Goal: Task Accomplishment & Management: Complete application form

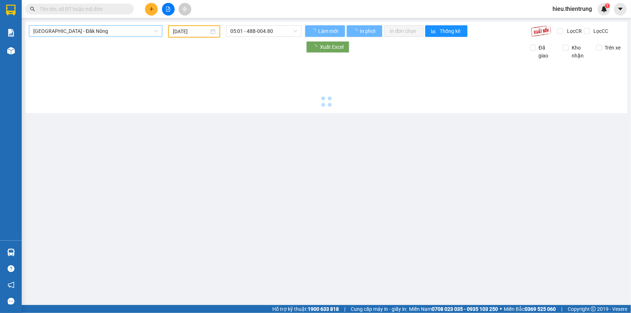
click at [100, 33] on span "[GEOGRAPHIC_DATA] - Đăk Nông" at bounding box center [95, 31] width 125 height 11
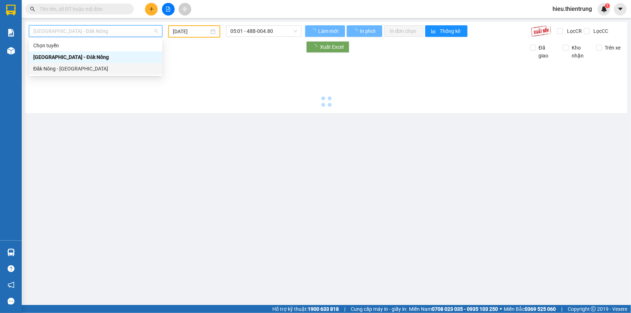
click at [81, 74] on div "Đăk Nông - [GEOGRAPHIC_DATA]" at bounding box center [95, 69] width 133 height 12
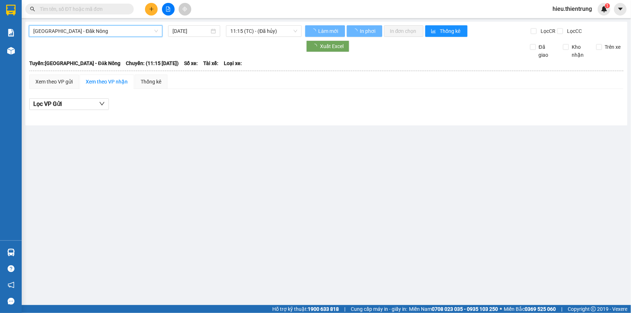
click at [91, 25] on div "[GEOGRAPHIC_DATA] - [GEOGRAPHIC_DATA] - [GEOGRAPHIC_DATA] Nông [DATE] 11:15 (TC…" at bounding box center [326, 74] width 602 height 104
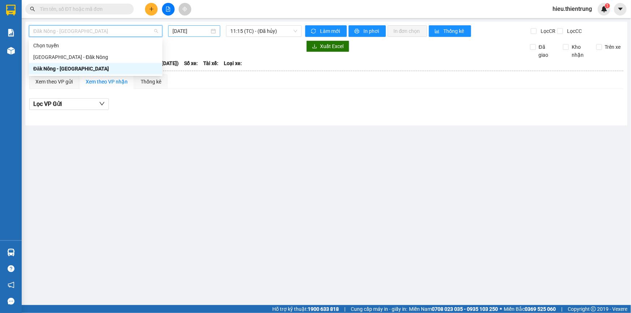
click at [195, 26] on div "[DATE]" at bounding box center [194, 31] width 52 height 12
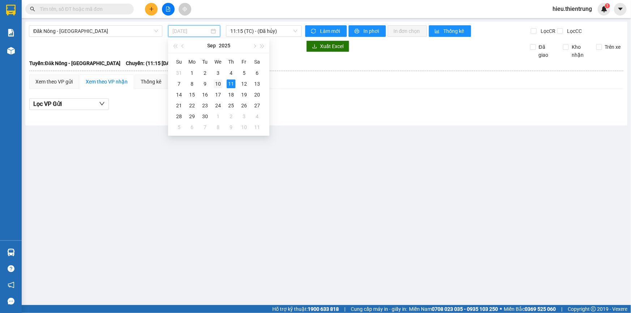
click at [216, 86] on div "10" at bounding box center [218, 83] width 9 height 9
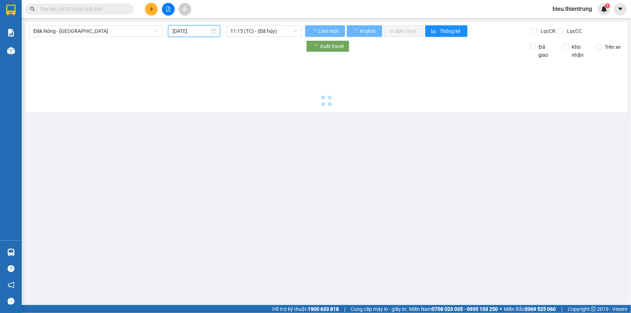
type input "[DATE]"
click at [261, 27] on span "11:15 (TC) - (Đã hủy)" at bounding box center [263, 31] width 67 height 11
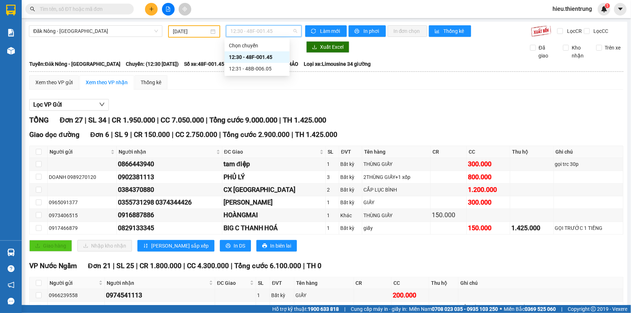
click at [267, 60] on div "12:30 - 48F-001.45" at bounding box center [257, 57] width 56 height 8
drag, startPoint x: 253, startPoint y: 36, endPoint x: 255, endPoint y: 32, distance: 5.0
click at [254, 35] on div "12:30 - 48F-001.45" at bounding box center [264, 31] width 76 height 12
click at [257, 69] on div "12:31 - 48B-006.05" at bounding box center [257, 69] width 56 height 8
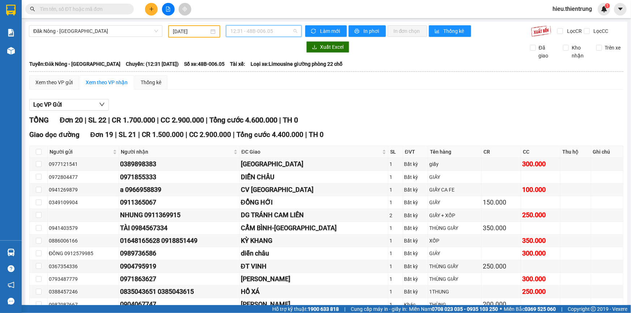
click at [242, 31] on span "12:31 - 48B-006.05" at bounding box center [263, 31] width 67 height 11
click at [268, 56] on div "12:30 - 48F-001.45" at bounding box center [257, 57] width 56 height 8
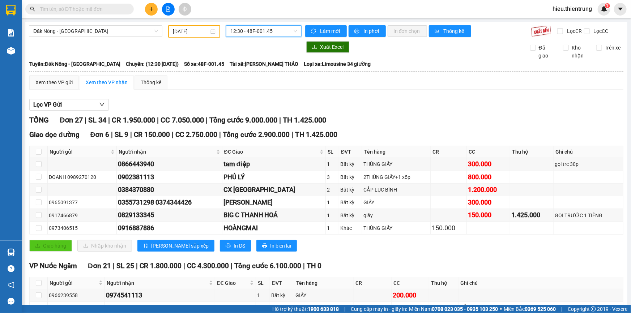
click at [274, 31] on span "12:30 - 48F-001.45" at bounding box center [263, 31] width 67 height 11
click at [264, 69] on div "12:31 - 48B-006.05" at bounding box center [257, 69] width 56 height 8
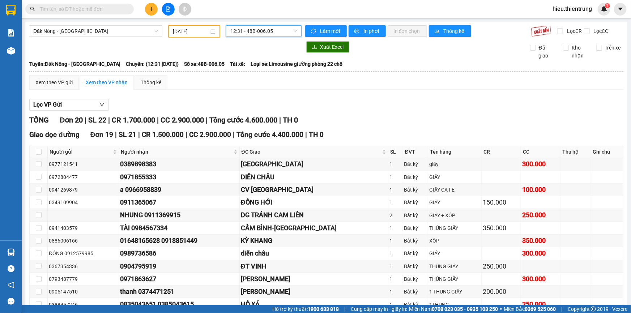
click at [248, 30] on span "12:31 - 48B-006.05" at bounding box center [263, 31] width 67 height 11
click at [266, 59] on div "12:30 - 48F-001.45" at bounding box center [257, 57] width 56 height 8
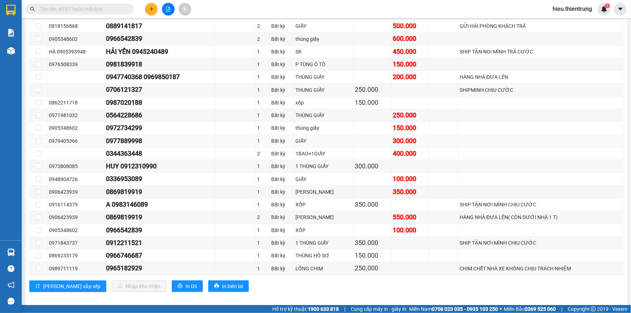
scroll to position [287, 0]
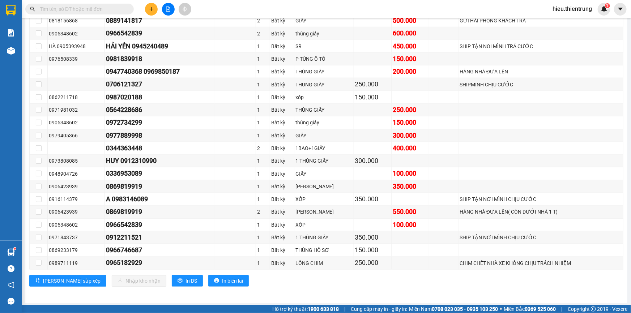
click at [146, 9] on button at bounding box center [151, 9] width 13 height 13
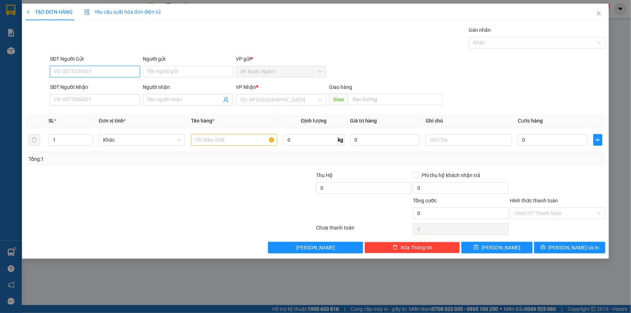
click at [88, 68] on input "SĐT Người Gửi" at bounding box center [95, 72] width 90 height 12
type input "0988884925"
click at [79, 103] on input "SĐT Người Nhận" at bounding box center [95, 100] width 90 height 12
type input "0978655689"
click at [274, 104] on input "search" at bounding box center [278, 99] width 76 height 11
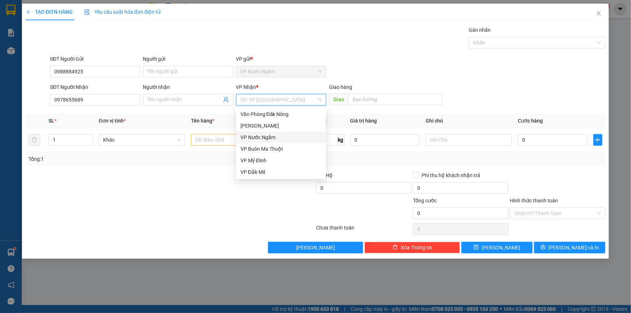
click at [279, 147] on div "VP Buôn Ma Thuột" at bounding box center [280, 149] width 81 height 8
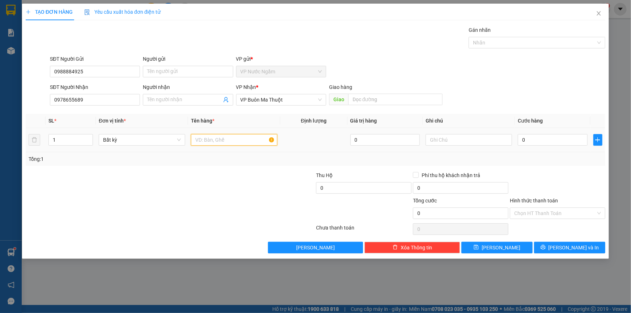
drag, startPoint x: 227, startPoint y: 145, endPoint x: 223, endPoint y: 142, distance: 4.4
click at [224, 142] on input "text" at bounding box center [234, 140] width 86 height 12
click at [222, 141] on input "LONG GAQ" at bounding box center [234, 140] width 86 height 12
type input "LONG GA"
click at [441, 139] on input "text" at bounding box center [468, 140] width 86 height 12
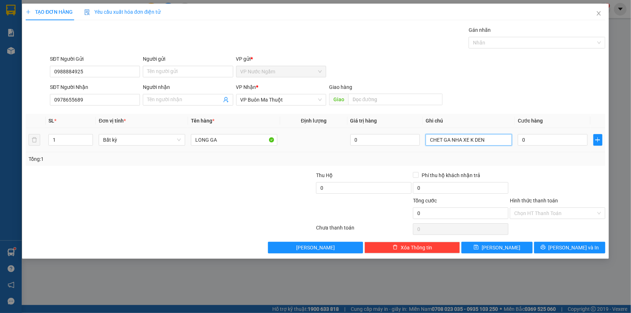
type input "CHET GA NHA XE K DEN"
type input "2"
type input "25"
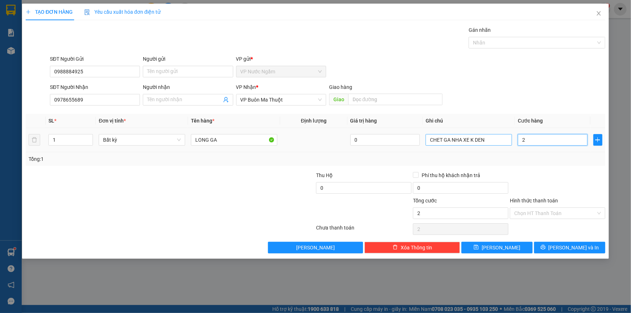
type input "25"
type input "250"
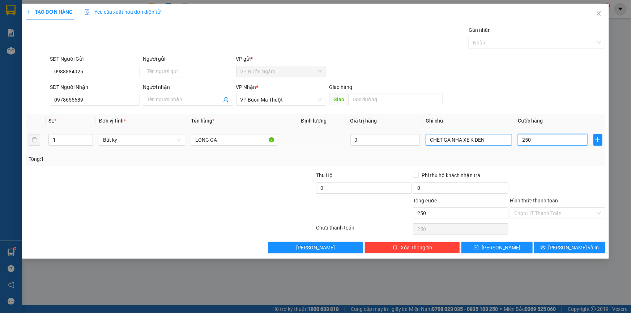
type input "2.500"
type input "25.000"
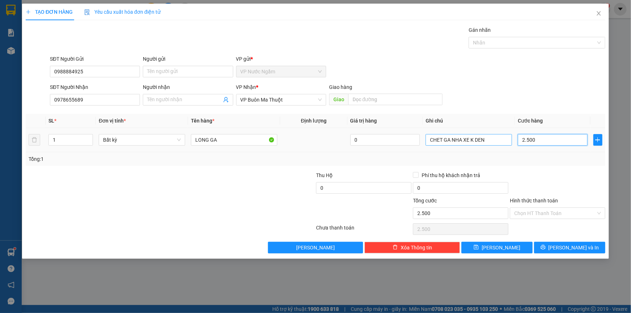
type input "25.000"
type input "250.000"
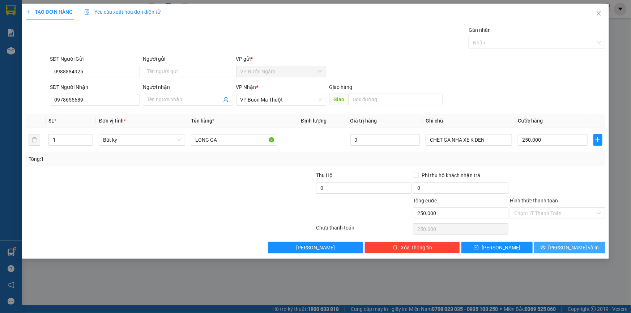
click at [570, 247] on span "[PERSON_NAME] và In" at bounding box center [573, 248] width 51 height 8
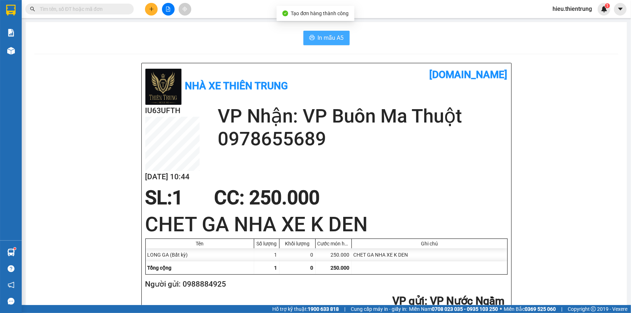
click at [307, 33] on button "In mẫu A5" at bounding box center [326, 38] width 46 height 14
click at [155, 4] on button at bounding box center [151, 9] width 13 height 13
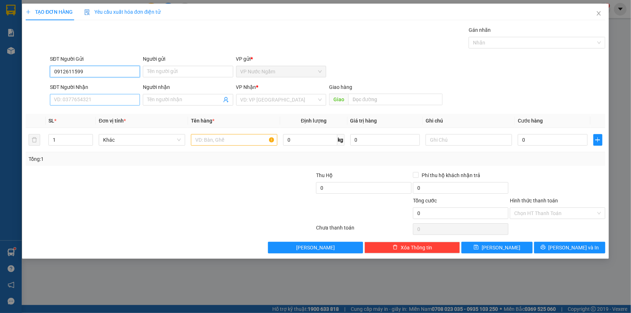
type input "0912611599"
click at [69, 100] on input "SĐT Người Nhận" at bounding box center [95, 100] width 90 height 12
type input "02334103115"
click at [257, 99] on input "search" at bounding box center [278, 99] width 76 height 11
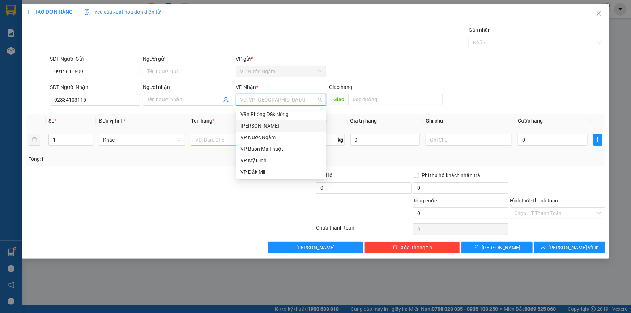
drag, startPoint x: 256, startPoint y: 126, endPoint x: 253, endPoint y: 129, distance: 4.4
click at [256, 126] on div "[PERSON_NAME]" at bounding box center [280, 126] width 81 height 8
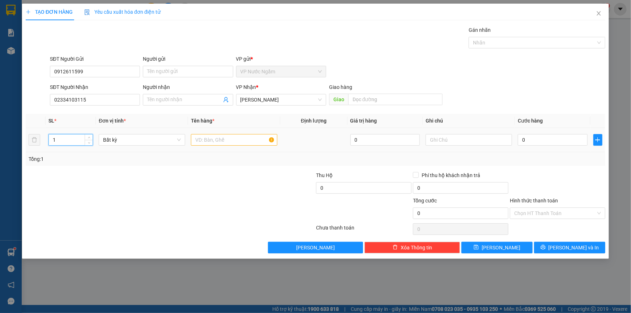
drag, startPoint x: 53, startPoint y: 142, endPoint x: 66, endPoint y: 147, distance: 14.1
click at [16, 150] on div "TẠO ĐƠN HÀNG Yêu cầu xuất hóa đơn điện tử Transit Pickup Surcharge Ids Transit …" at bounding box center [315, 156] width 631 height 313
type input "2"
click at [228, 146] on div at bounding box center [234, 140] width 86 height 14
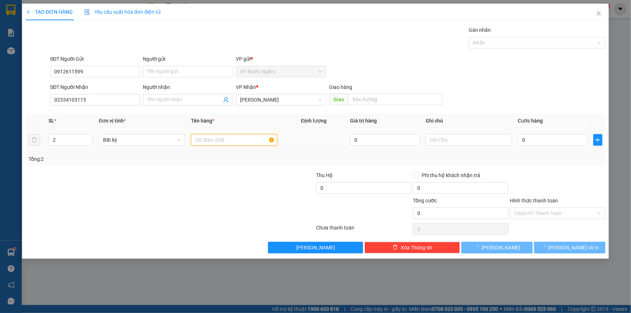
click at [225, 140] on input "text" at bounding box center [234, 140] width 86 height 12
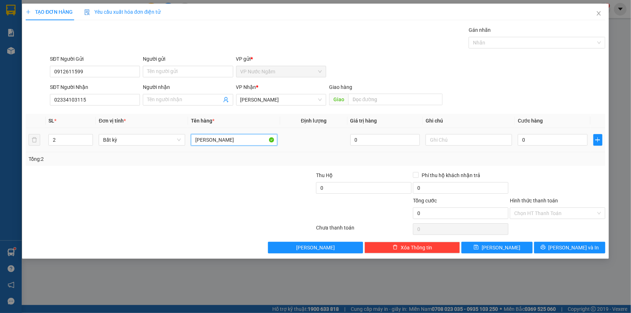
type input "[PERSON_NAME]"
type input "GIAO TAN NOI"
click at [542, 136] on input "0" at bounding box center [552, 140] width 70 height 12
type input "6"
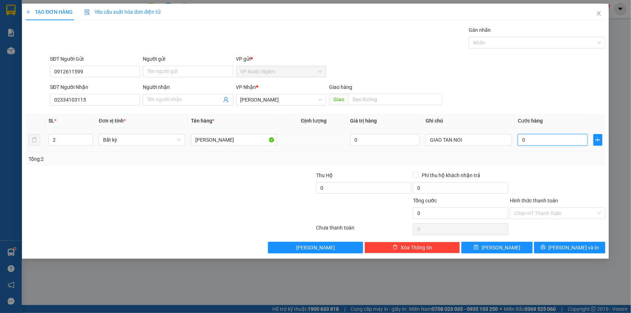
type input "6"
type input "65"
type input "650"
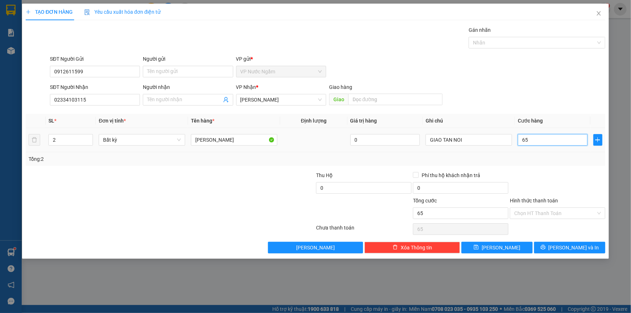
type input "650"
type input "6.500"
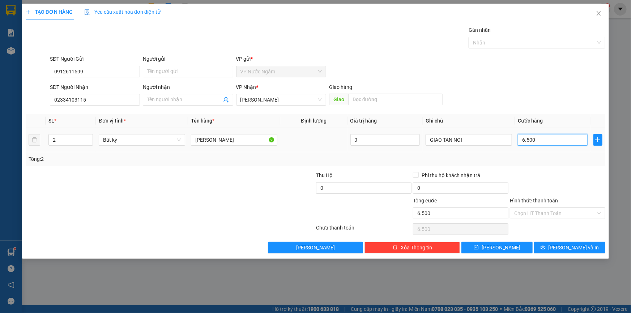
type input "65.000"
type input "650.000"
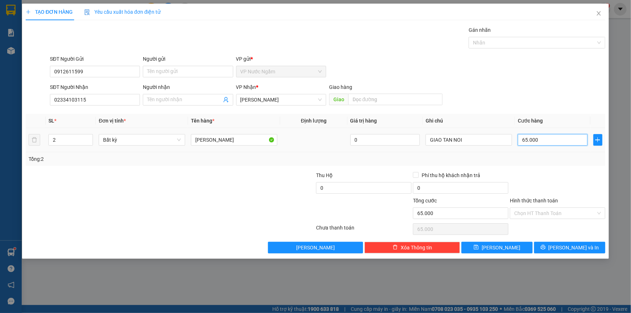
type input "650.000"
click at [533, 213] on input "Hình thức thanh toán" at bounding box center [555, 213] width 82 height 11
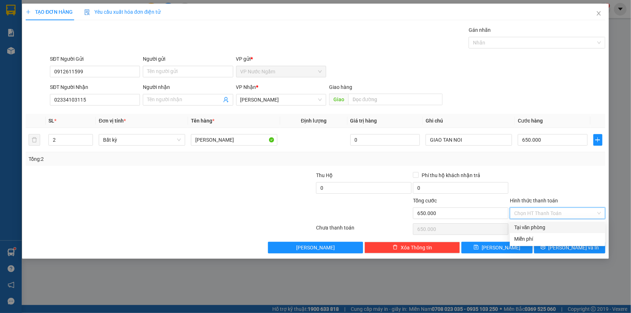
click at [532, 224] on div "Tại văn phòng" at bounding box center [556, 227] width 95 height 12
type input "0"
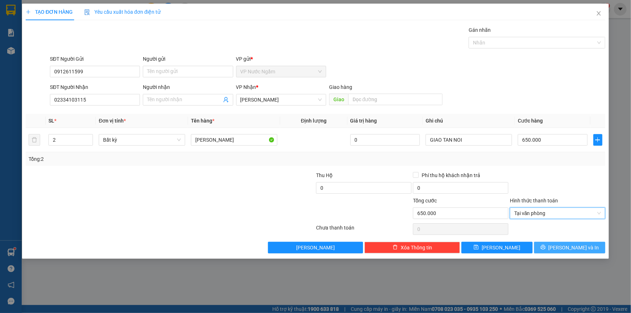
click at [562, 250] on button "[PERSON_NAME] và In" at bounding box center [569, 248] width 71 height 12
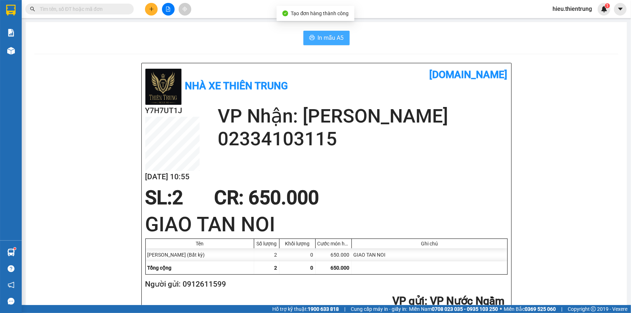
click at [337, 41] on span "In mẫu A5" at bounding box center [331, 37] width 26 height 9
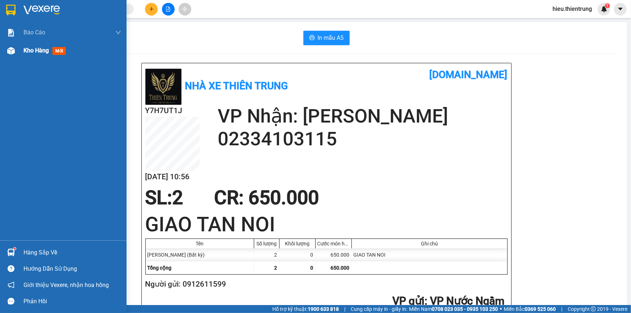
click at [34, 50] on span "Kho hàng" at bounding box center [35, 50] width 25 height 7
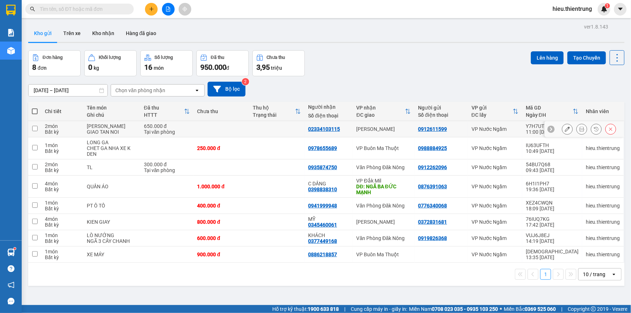
click at [564, 126] on icon at bounding box center [566, 128] width 5 height 5
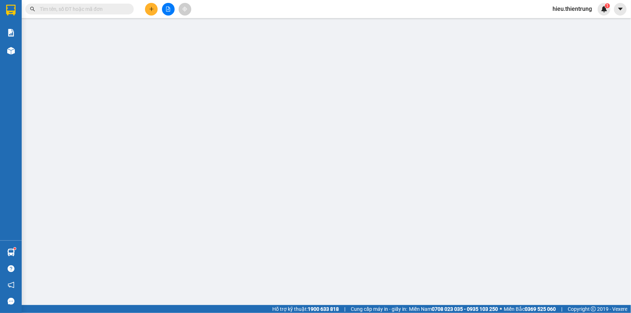
type input "0912611599"
type input "02334103115"
type input "650.000"
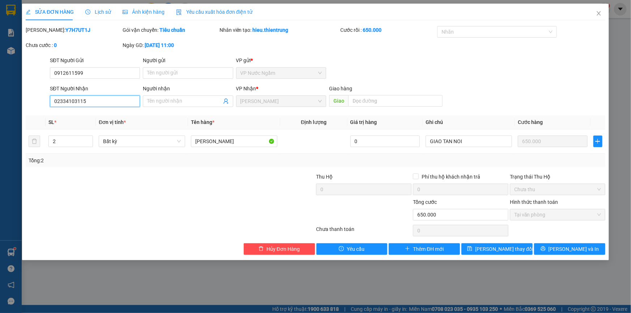
click at [58, 99] on input "02334103115" at bounding box center [95, 101] width 90 height 12
type input "0334103115"
drag, startPoint x: 555, startPoint y: 247, endPoint x: 530, endPoint y: 233, distance: 28.5
click at [554, 248] on button "[PERSON_NAME] và In" at bounding box center [569, 249] width 71 height 12
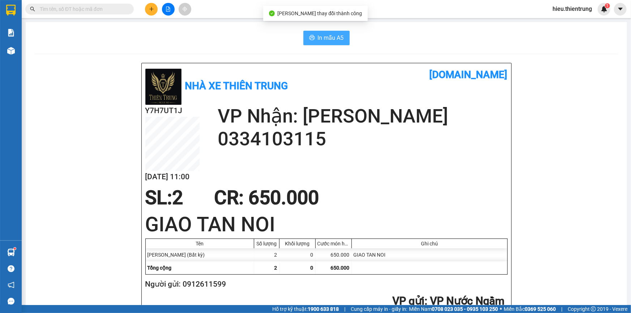
click at [324, 39] on span "In mẫu A5" at bounding box center [331, 37] width 26 height 9
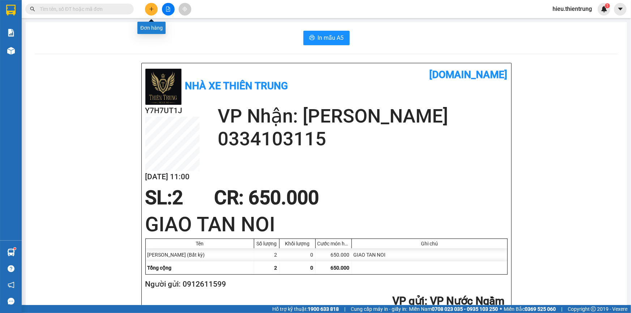
click at [155, 7] on button at bounding box center [151, 9] width 13 height 13
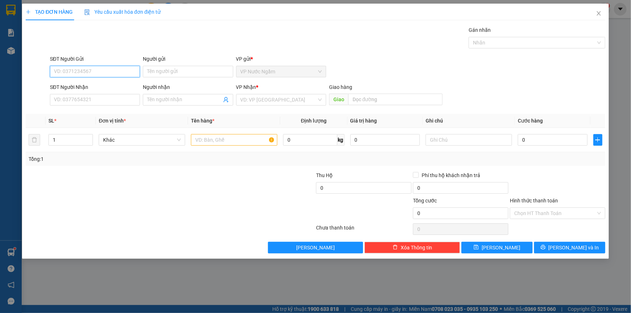
click at [93, 72] on input "SĐT Người Gửi" at bounding box center [95, 72] width 90 height 12
click at [78, 85] on div "0912949229" at bounding box center [94, 86] width 81 height 8
type input "0912949229"
type input "0947227365"
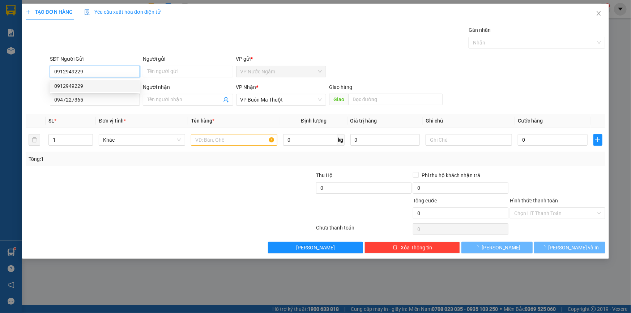
type input "500.000"
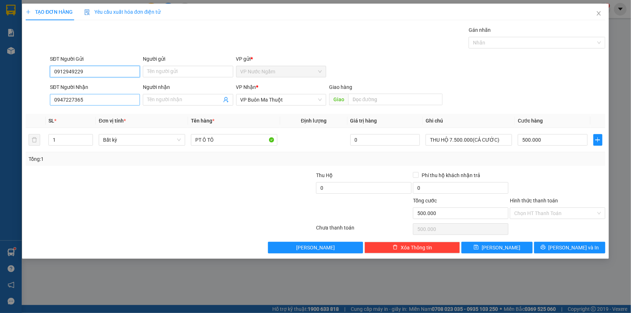
type input "0912949229"
drag, startPoint x: 101, startPoint y: 100, endPoint x: 1, endPoint y: 104, distance: 99.8
click at [0, 105] on div "TẠO ĐƠN HÀNG Yêu cầu xuất hóa đơn điện tử Transit Pickup Surcharge Ids Transit …" at bounding box center [315, 156] width 631 height 313
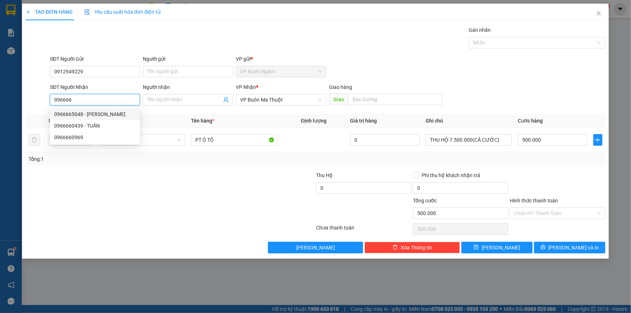
click at [86, 113] on div "0966665048 - [PERSON_NAME]" at bounding box center [94, 114] width 81 height 8
type input "0966665048"
type input "CƯỜNG"
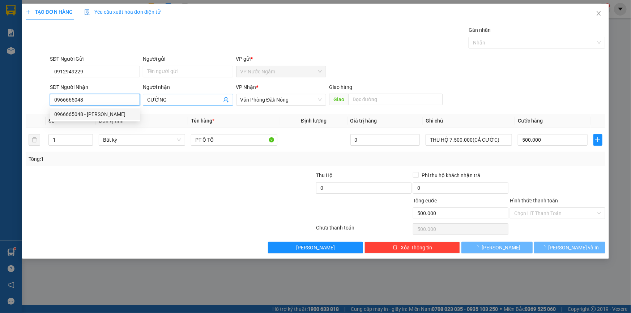
type input "100.000"
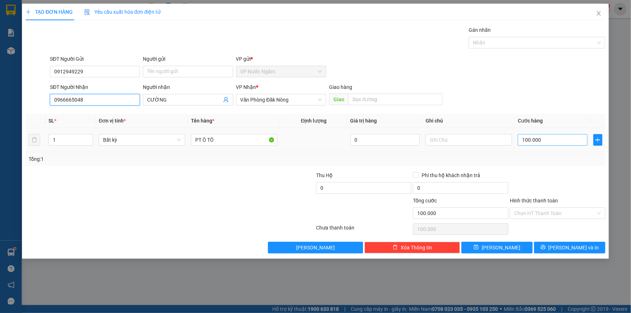
type input "0966665048"
click at [556, 138] on input "100.000" at bounding box center [552, 140] width 70 height 12
type input "5"
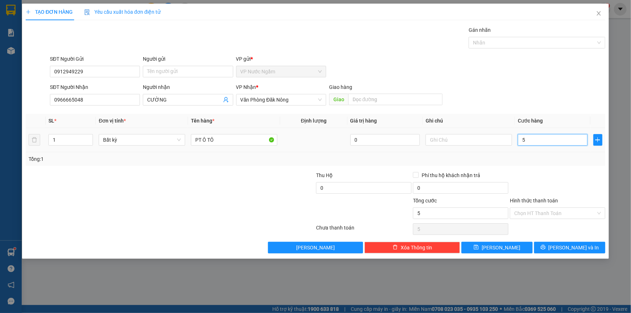
type input "50"
type input "500"
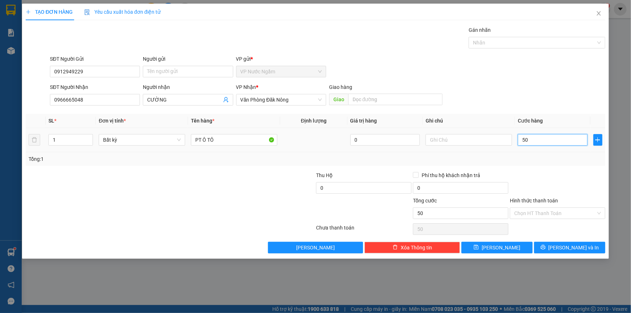
type input "500"
type input "5.000"
type input "50.000"
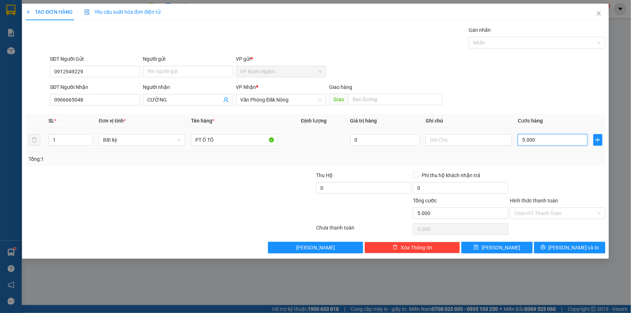
type input "50.000"
type input "500.000"
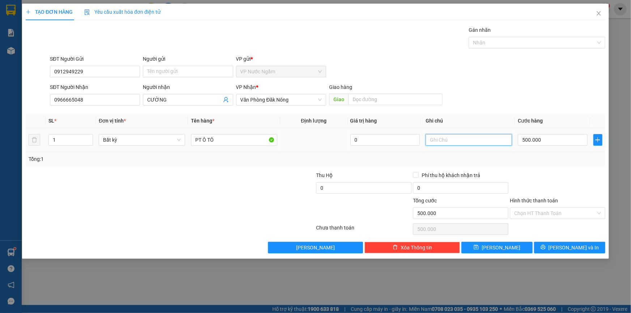
click at [465, 138] on input "text" at bounding box center [468, 140] width 86 height 12
type input "T"
click at [332, 189] on input "0" at bounding box center [363, 188] width 95 height 12
click at [443, 142] on input "text" at bounding box center [468, 140] width 86 height 12
click at [326, 187] on input "0" at bounding box center [363, 188] width 95 height 12
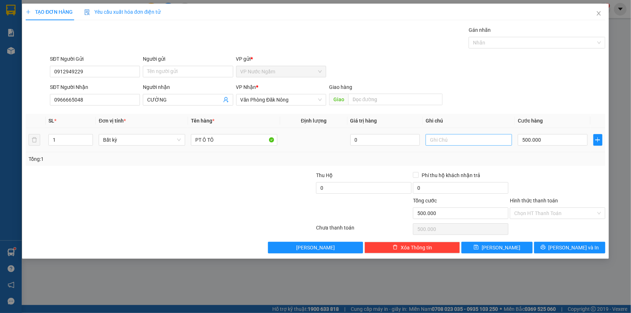
click at [440, 135] on td at bounding box center [468, 140] width 92 height 24
click at [440, 137] on input "text" at bounding box center [468, 140] width 86 height 12
type input "THU HỘ 15.000.000(CẢ CƯỚC)"
drag, startPoint x: 492, startPoint y: 145, endPoint x: 412, endPoint y: 155, distance: 80.9
click at [412, 155] on div "SL * Đơn vị tính * Tên hàng * Định lượng Giá trị hàng Ghi chú Cước hàng 1 Bất k…" at bounding box center [315, 140] width 579 height 52
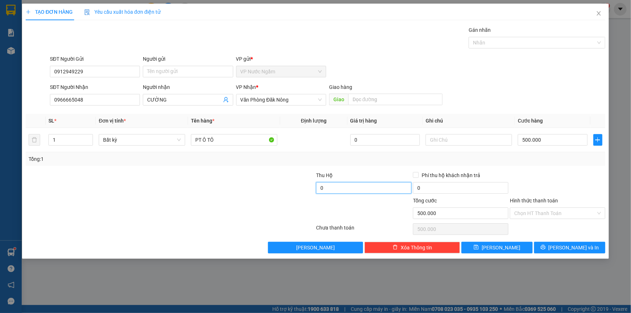
click at [320, 186] on input "0" at bounding box center [363, 188] width 95 height 12
type input "15.000.000"
click at [572, 244] on span "[PERSON_NAME] và In" at bounding box center [573, 248] width 51 height 8
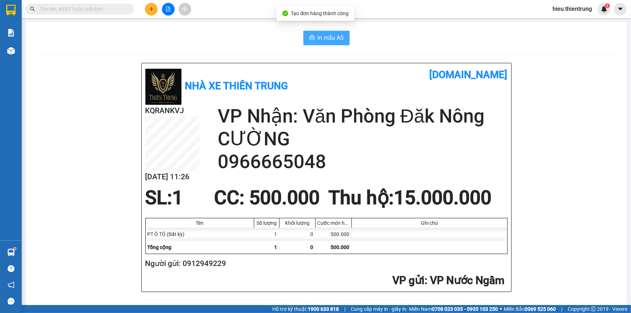
drag, startPoint x: 318, startPoint y: 36, endPoint x: 314, endPoint y: 39, distance: 4.8
click at [318, 36] on span "In mẫu A5" at bounding box center [331, 37] width 26 height 9
drag, startPoint x: 406, startPoint y: 44, endPoint x: 307, endPoint y: 51, distance: 98.9
click at [405, 44] on div "In mẫu A5" at bounding box center [326, 38] width 584 height 14
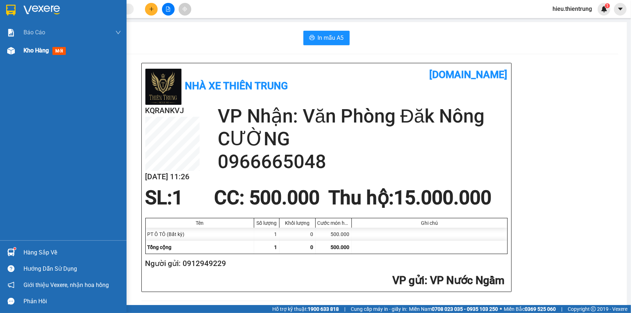
click at [28, 54] on div "Kho hàng mới" at bounding box center [72, 51] width 98 height 18
click at [29, 53] on span "Kho hàng" at bounding box center [35, 50] width 25 height 7
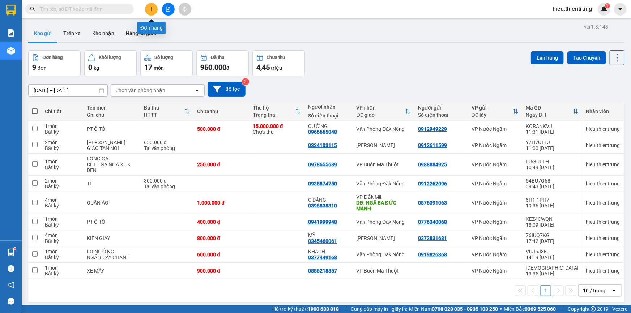
click at [151, 10] on icon "plus" at bounding box center [151, 9] width 5 height 5
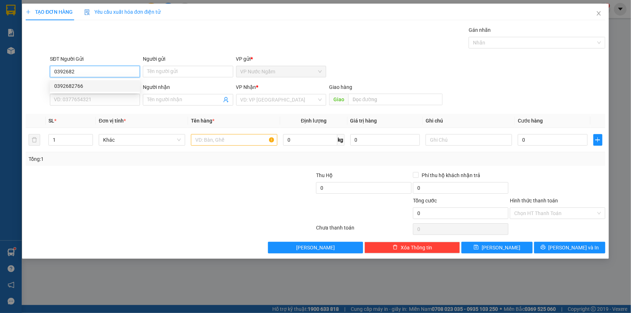
click at [86, 87] on div "0392682766" at bounding box center [94, 86] width 81 height 8
type input "0392682766"
type input "0962292018"
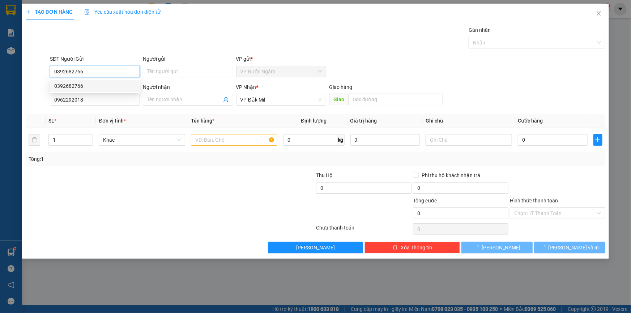
type input "200.000"
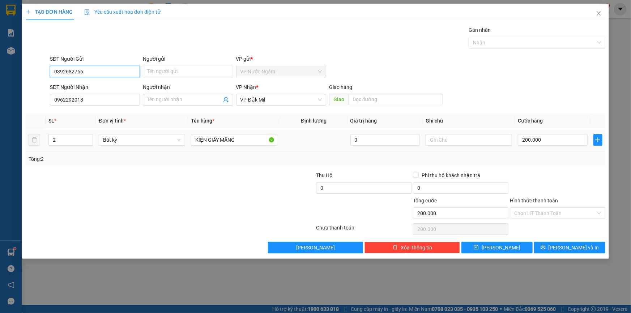
type input "0392682766"
drag, startPoint x: 47, startPoint y: 146, endPoint x: 12, endPoint y: 149, distance: 35.2
click at [7, 150] on div "TẠO ĐƠN HÀNG Yêu cầu xuất hóa đơn điện tử Transit Pickup Surcharge Ids Transit …" at bounding box center [315, 156] width 631 height 313
type input "1"
click at [535, 209] on input "Hình thức thanh toán" at bounding box center [555, 213] width 82 height 11
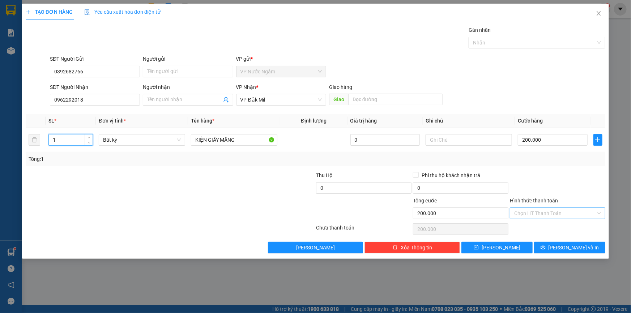
type input "0"
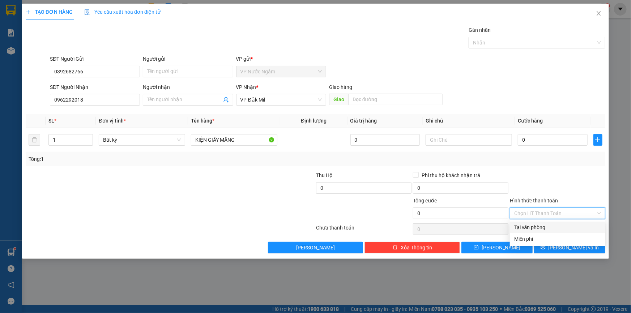
click at [538, 226] on div "Tại văn phòng" at bounding box center [557, 227] width 87 height 8
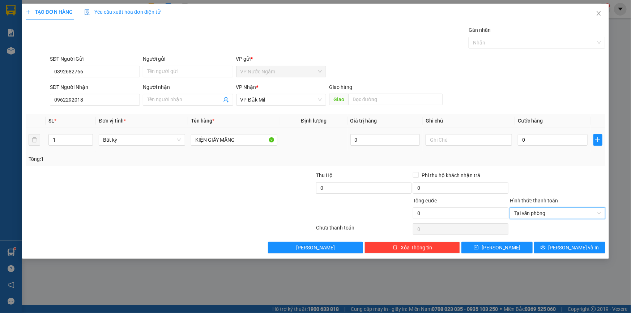
click at [546, 132] on td "0" at bounding box center [553, 140] width 76 height 24
click at [541, 138] on input "0" at bounding box center [552, 140] width 70 height 12
type input "2"
type input "20"
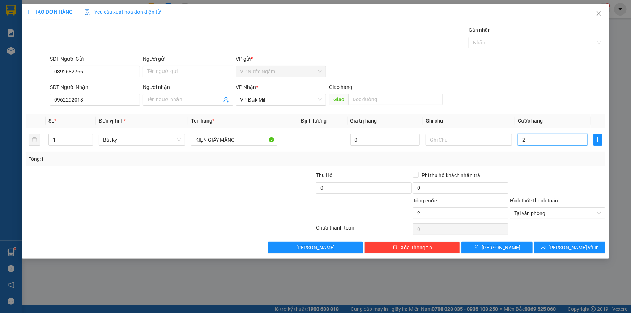
type input "20"
type input "200"
type input "2.000"
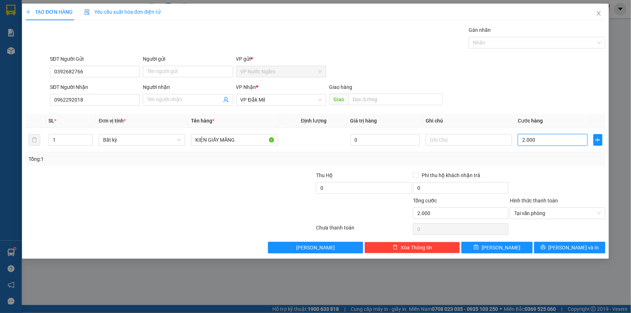
type input "20.000"
type input "200.000"
click at [563, 246] on span "[PERSON_NAME] và In" at bounding box center [573, 248] width 51 height 8
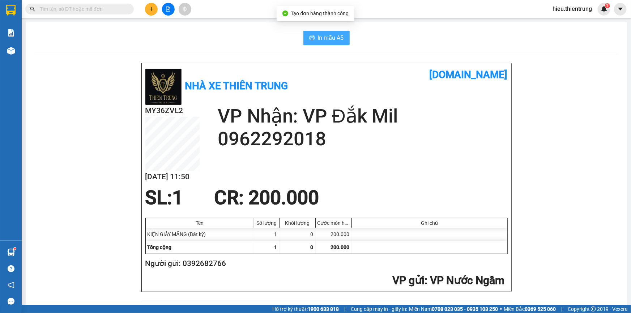
click at [314, 39] on button "In mẫu A5" at bounding box center [326, 38] width 46 height 14
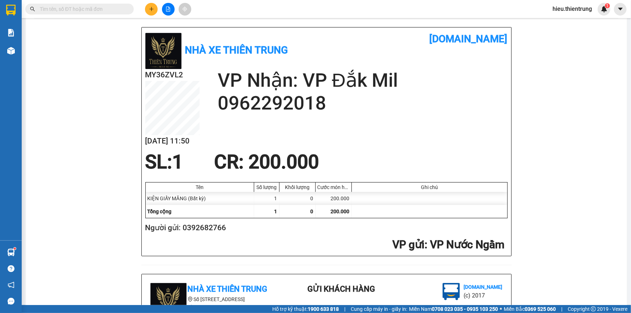
scroll to position [197, 0]
